Goal: Task Accomplishment & Management: Manage account settings

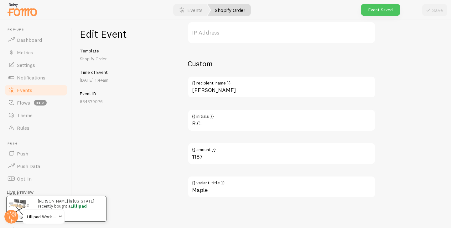
click at [35, 87] on link "Events" at bounding box center [36, 90] width 65 height 13
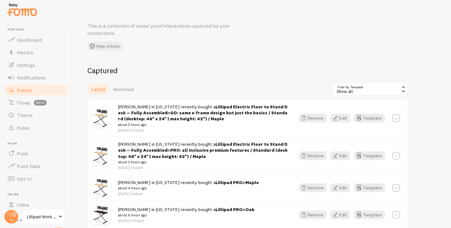
scroll to position [32, 0]
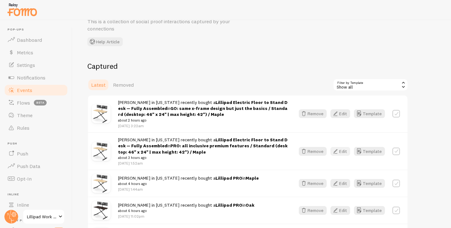
click at [346, 152] on button "Edit" at bounding box center [341, 151] width 20 height 9
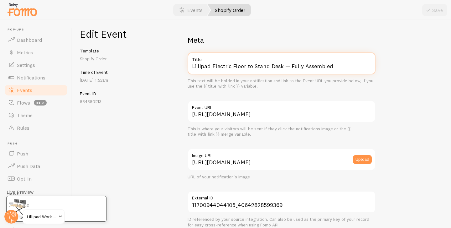
drag, startPoint x: 212, startPoint y: 66, endPoint x: 256, endPoint y: 97, distance: 54.2
click at [255, 96] on div "Meta Lillipad Electric Floor to Stand Desk — Fully Assembled Title This text wi…" at bounding box center [282, 230] width 188 height 390
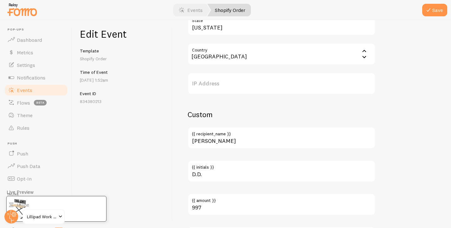
scroll to position [382, 0]
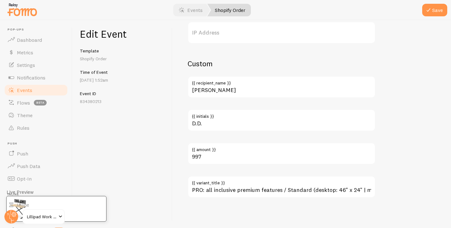
type input "Lillipad PRO"
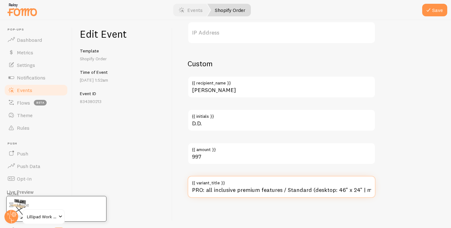
click at [252, 188] on input "PRO: all inclusive premium features / Standard (desktop: 46" x 24" | max height…" at bounding box center [282, 187] width 188 height 22
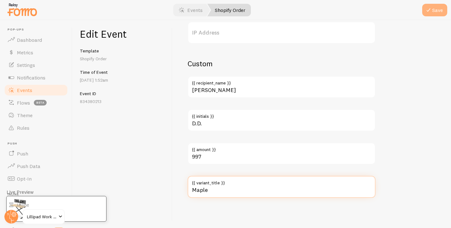
type input "Maple"
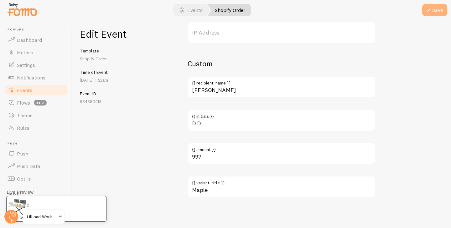
click at [438, 11] on button "Save" at bounding box center [435, 10] width 25 height 13
click at [33, 88] on link "Events" at bounding box center [36, 90] width 65 height 13
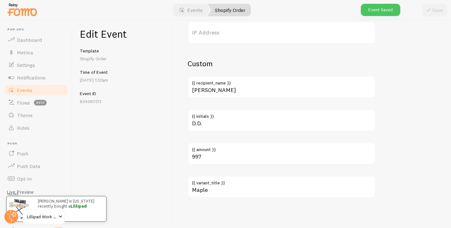
click at [35, 87] on link "Events" at bounding box center [36, 90] width 65 height 13
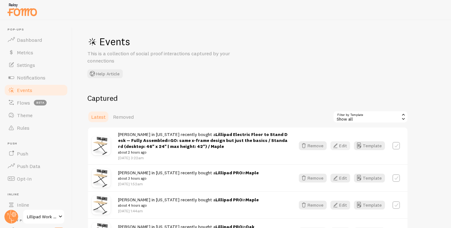
click at [340, 146] on button "Edit" at bounding box center [341, 145] width 20 height 9
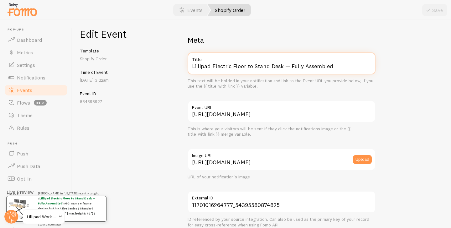
drag, startPoint x: 213, startPoint y: 66, endPoint x: 245, endPoint y: 86, distance: 37.7
click at [245, 86] on div "Lillipad Electric Floor to Stand Desk — Fully Assembled Title This text will be…" at bounding box center [282, 70] width 188 height 37
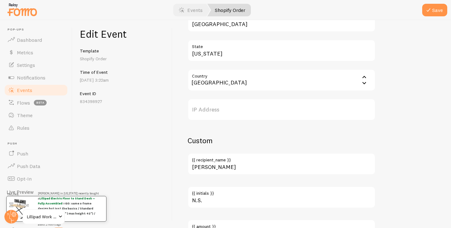
scroll to position [382, 0]
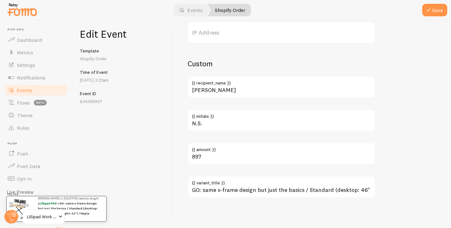
type input "Lillipad PRO"
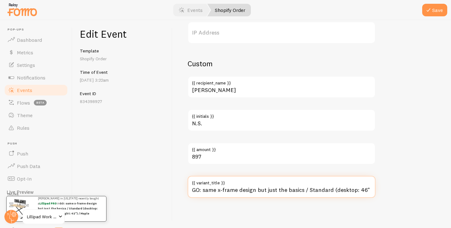
click at [242, 187] on input "GO: same x-frame design but just the basics / Standard (desktop: 46" x 24" | ma…" at bounding box center [282, 187] width 188 height 22
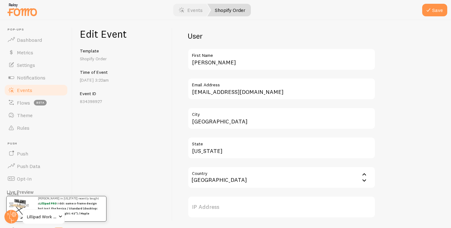
scroll to position [0, 0]
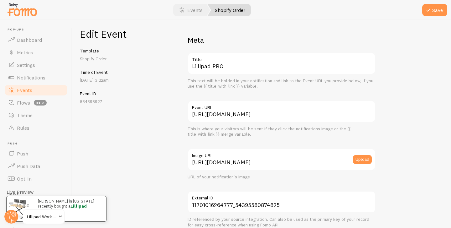
type input "Maple"
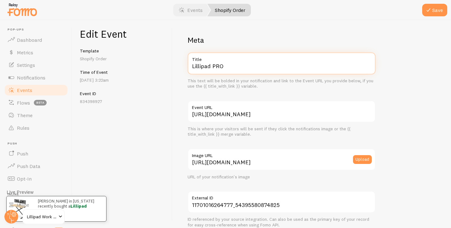
click at [237, 72] on input "Lillipad PRO" at bounding box center [282, 63] width 188 height 22
type input "Lillipad GO"
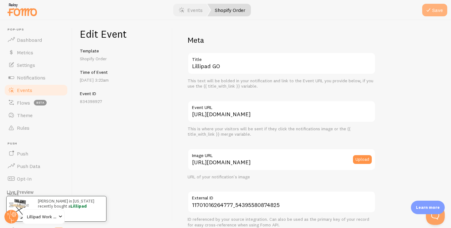
click at [432, 8] on icon "submit" at bounding box center [429, 10] width 8 height 8
